Goal: Information Seeking & Learning: Understand process/instructions

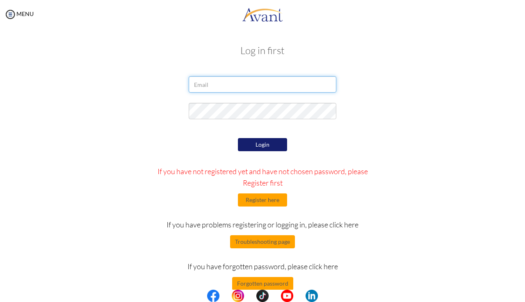
type input "[EMAIL_ADDRESS][DOMAIN_NAME]"
click at [279, 142] on button "Login" at bounding box center [262, 144] width 49 height 13
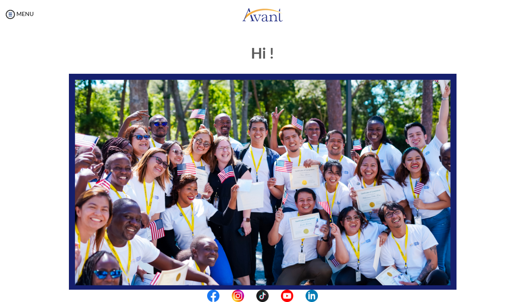
scroll to position [153, 0]
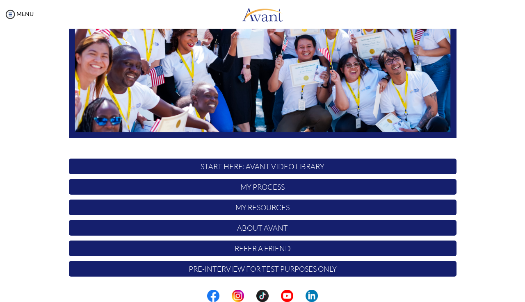
click at [270, 169] on p "START HERE: Avant Video Library" at bounding box center [263, 167] width 388 height 16
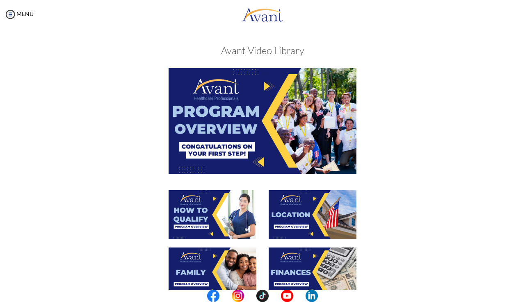
scroll to position [0, 0]
click at [284, 213] on img at bounding box center [313, 214] width 88 height 49
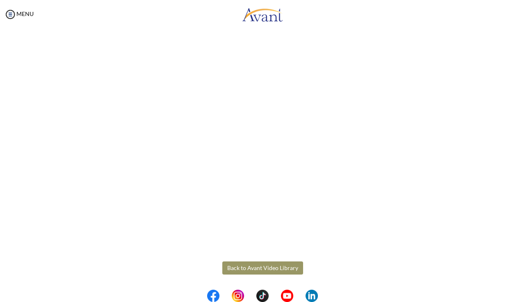
scroll to position [101, 0]
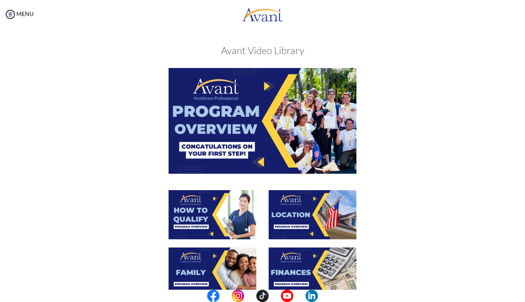
click at [309, 215] on img at bounding box center [313, 214] width 88 height 49
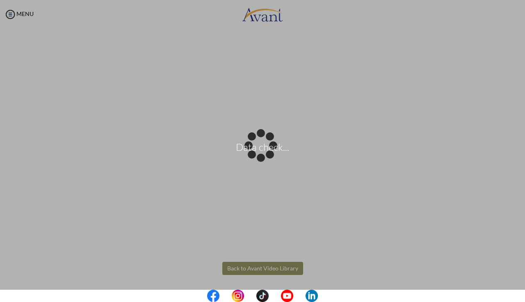
click at [247, 268] on body "Data check... Maintenance break. Please come back in 2 hours. MENU My Status Wh…" at bounding box center [262, 151] width 525 height 302
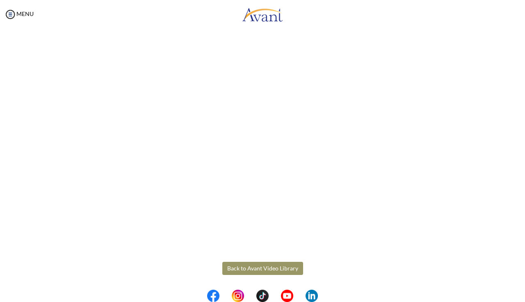
click at [247, 268] on button "Back to Avant Video Library" at bounding box center [262, 268] width 81 height 13
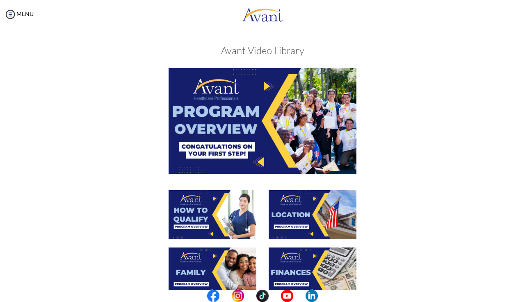
click at [203, 248] on img at bounding box center [213, 272] width 88 height 49
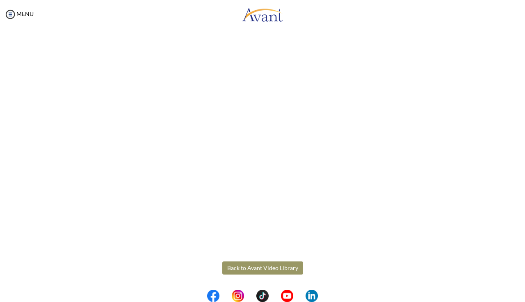
scroll to position [189, 0]
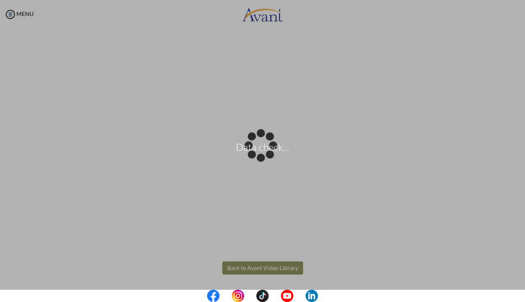
click at [244, 267] on body "Data check... Maintenance break. Please come back in 2 hours. MENU My Status Wh…" at bounding box center [262, 151] width 525 height 302
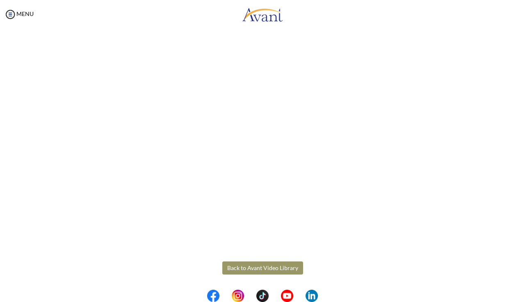
click at [249, 266] on button "Back to Avant Video Library" at bounding box center [262, 268] width 81 height 13
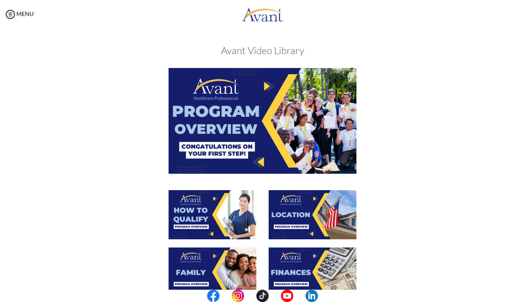
scroll to position [199, 0]
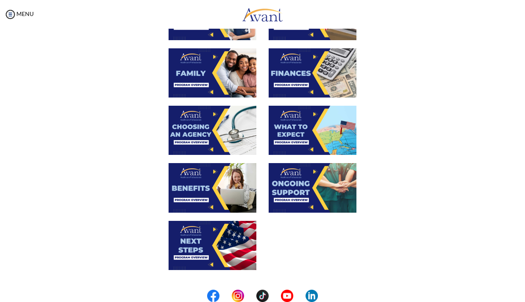
click at [297, 73] on img at bounding box center [313, 72] width 88 height 49
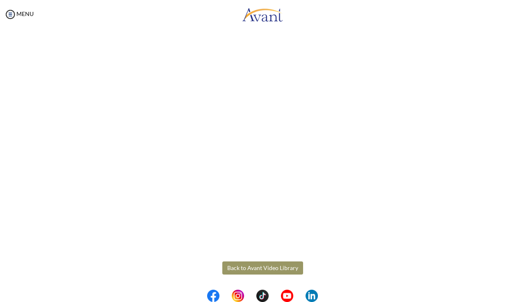
scroll to position [101, 0]
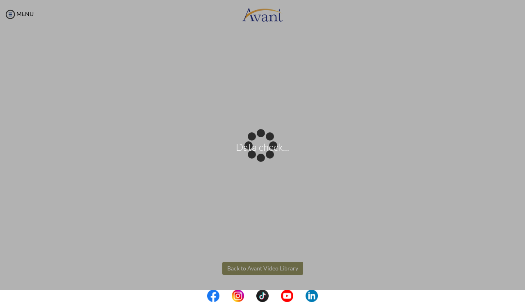
click at [267, 268] on body "Data check... Maintenance break. Please come back in 2 hours. MENU My Status Wh…" at bounding box center [262, 151] width 525 height 302
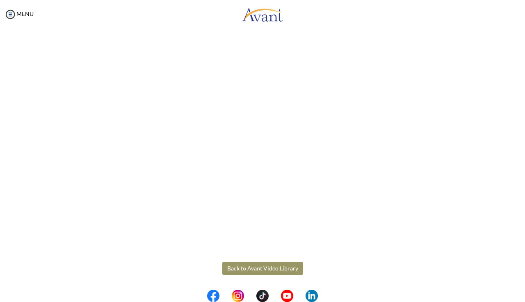
click at [260, 268] on button "Back to Avant Video Library" at bounding box center [262, 268] width 81 height 13
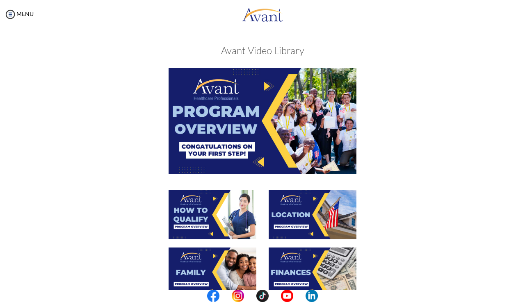
scroll to position [112, 0]
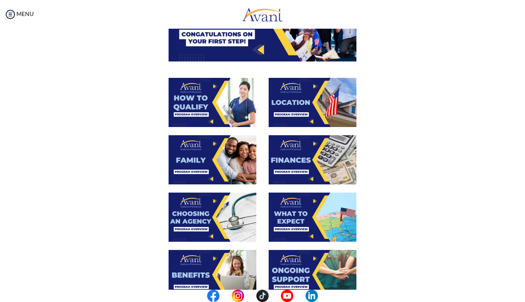
click at [200, 204] on img at bounding box center [213, 217] width 88 height 49
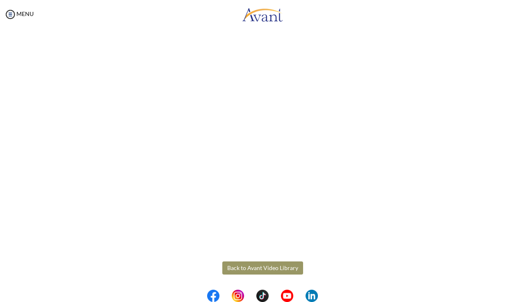
scroll to position [189, 0]
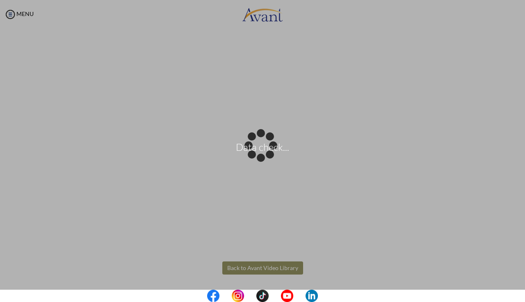
click at [231, 271] on body "Data check... Maintenance break. Please come back in 2 hours. MENU My Status Wh…" at bounding box center [262, 151] width 525 height 302
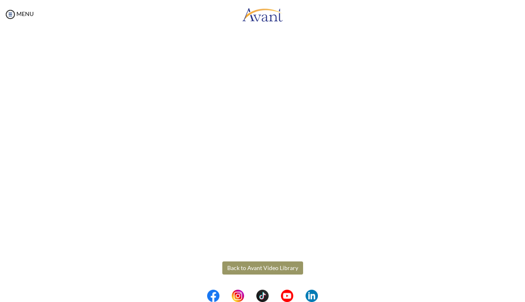
click at [231, 270] on button "Back to Avant Video Library" at bounding box center [262, 268] width 81 height 13
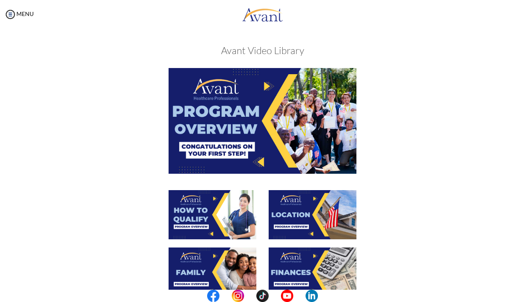
scroll to position [262, 0]
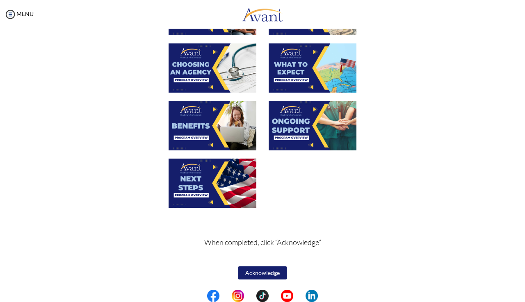
click at [306, 68] on img at bounding box center [313, 68] width 88 height 49
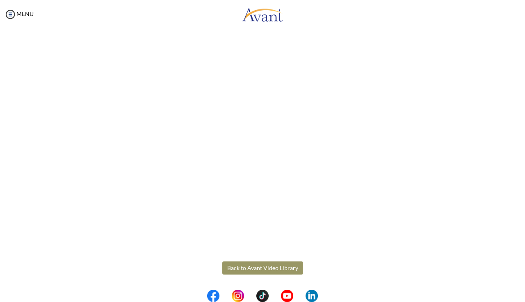
scroll to position [189, 0]
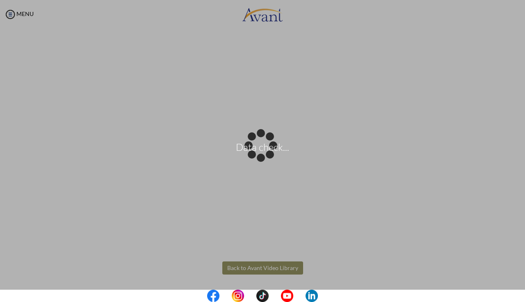
click at [244, 266] on body "Data check... Maintenance break. Please come back in 2 hours. MENU My Status Wh…" at bounding box center [262, 151] width 525 height 302
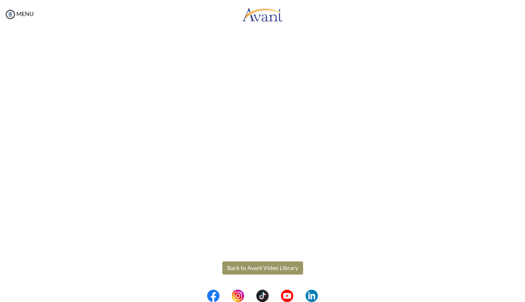
click at [242, 268] on button "Back to Avant Video Library" at bounding box center [262, 268] width 81 height 13
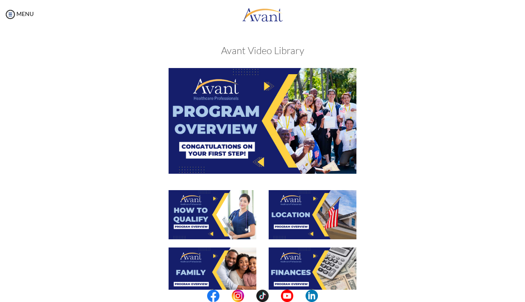
scroll to position [241, 0]
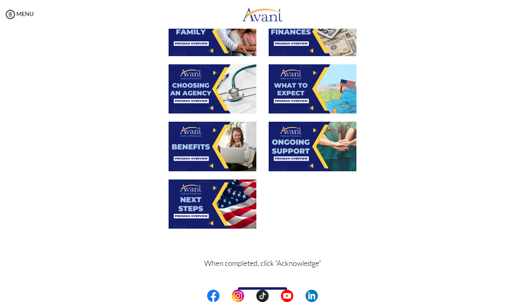
click at [198, 149] on img at bounding box center [213, 146] width 88 height 49
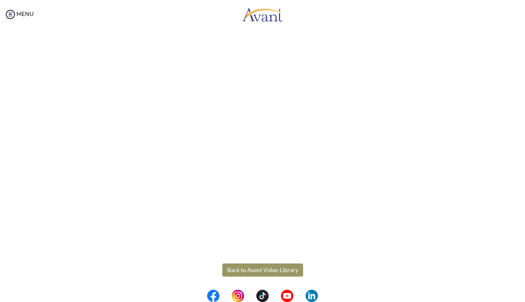
scroll to position [188, 0]
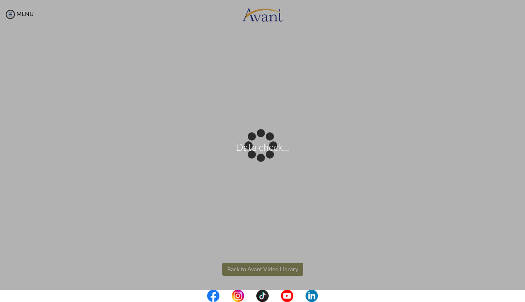
click at [285, 266] on body "Data check... Maintenance break. Please come back in 2 hours. MENU My Status Wh…" at bounding box center [262, 151] width 525 height 302
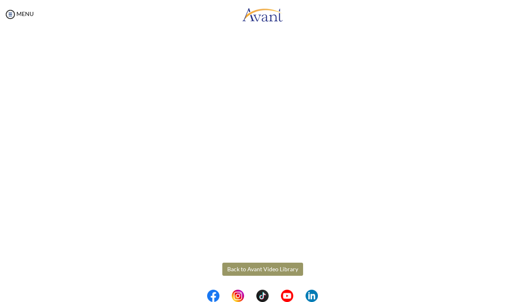
click at [286, 273] on button "Back to Avant Video Library" at bounding box center [262, 269] width 81 height 13
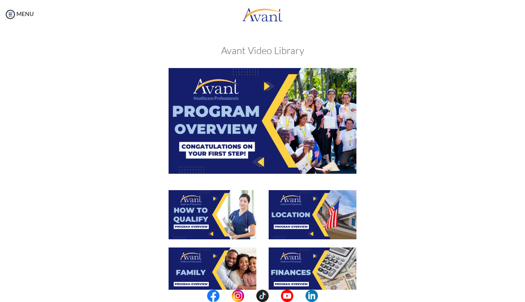
scroll to position [262, 0]
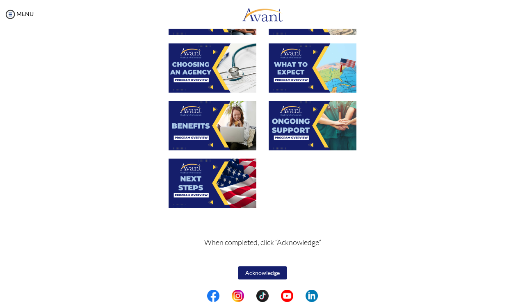
click at [293, 122] on img at bounding box center [313, 125] width 88 height 49
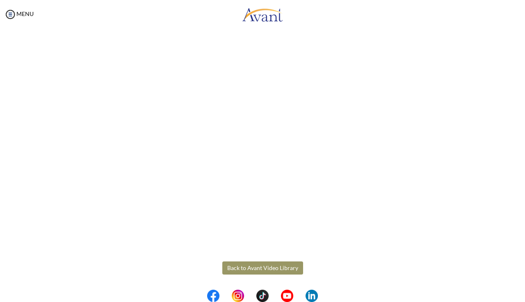
scroll to position [189, 0]
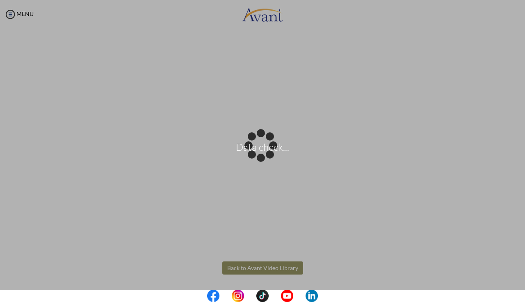
click at [251, 270] on body "Data check... Maintenance break. Please come back in 2 hours. MENU My Status Wh…" at bounding box center [262, 151] width 525 height 302
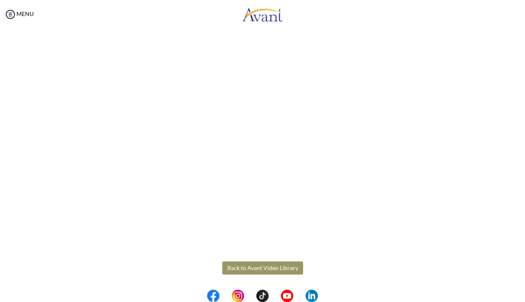
click at [252, 268] on button "Back to Avant Video Library" at bounding box center [262, 268] width 81 height 13
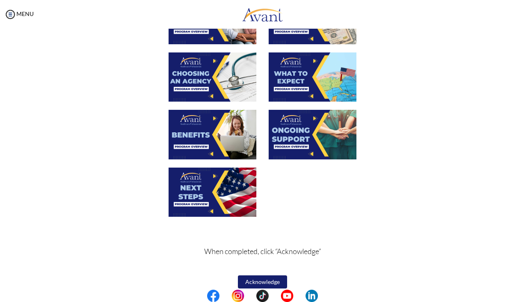
scroll to position [252, 0]
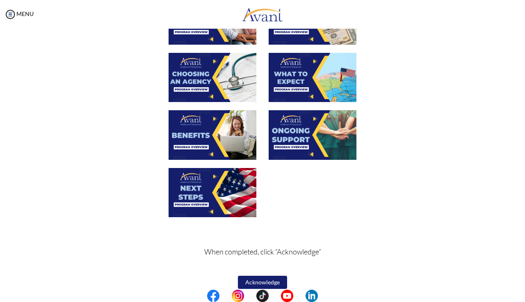
click at [201, 192] on img at bounding box center [213, 192] width 88 height 49
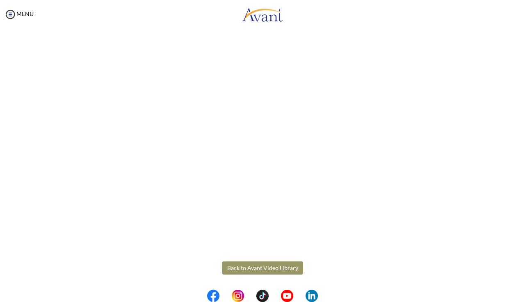
scroll to position [189, 0]
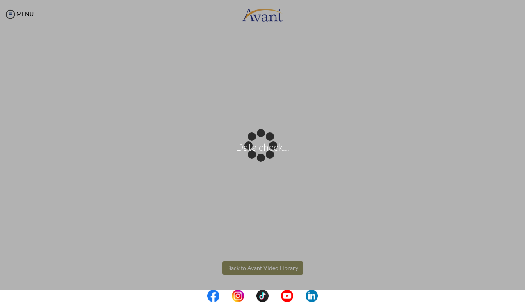
click at [261, 267] on body "Data check... Maintenance break. Please come back in 2 hours. MENU My Status Wh…" at bounding box center [262, 151] width 525 height 302
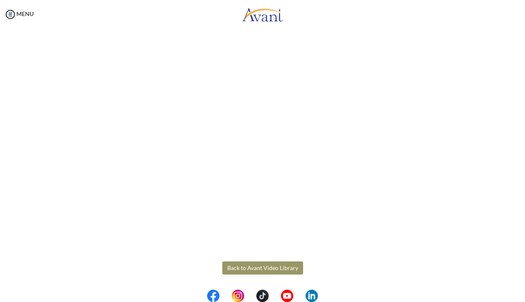
click at [258, 267] on button "Back to Avant Video Library" at bounding box center [262, 268] width 81 height 13
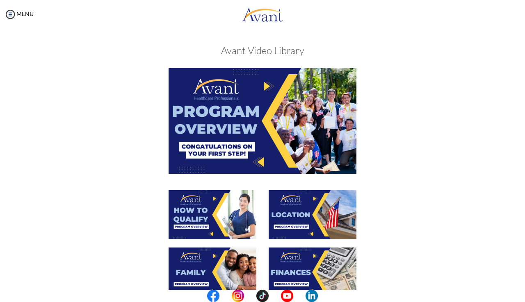
scroll to position [262, 0]
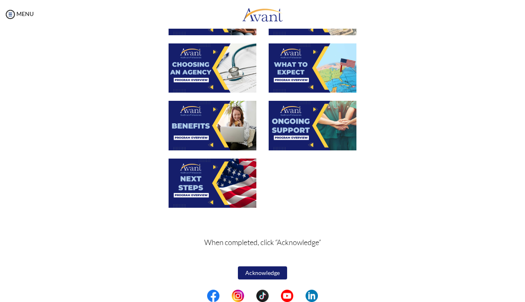
click at [251, 270] on button "Acknowledge" at bounding box center [262, 273] width 49 height 13
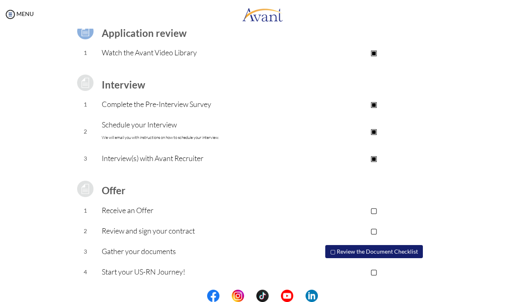
scroll to position [70, 0]
click at [383, 250] on button "▢ Review the Document Checklist" at bounding box center [374, 252] width 98 height 13
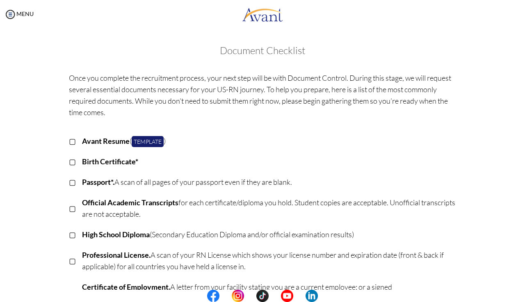
click at [151, 141] on link "Template" at bounding box center [148, 141] width 32 height 11
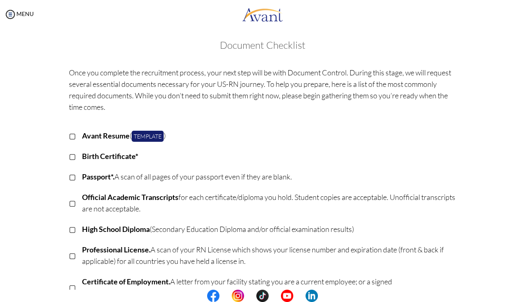
scroll to position [0, 0]
